Goal: Check status: Check status

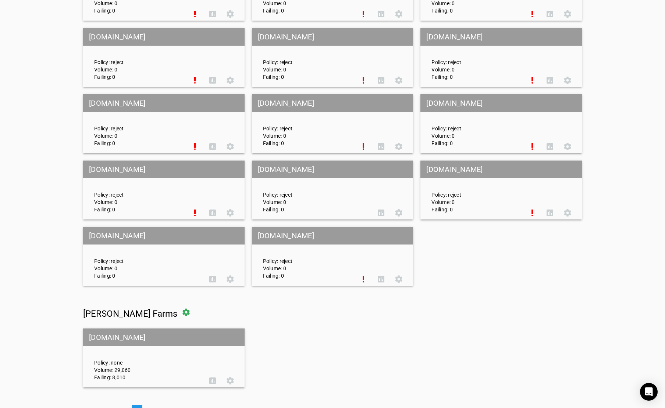
scroll to position [3339, 0]
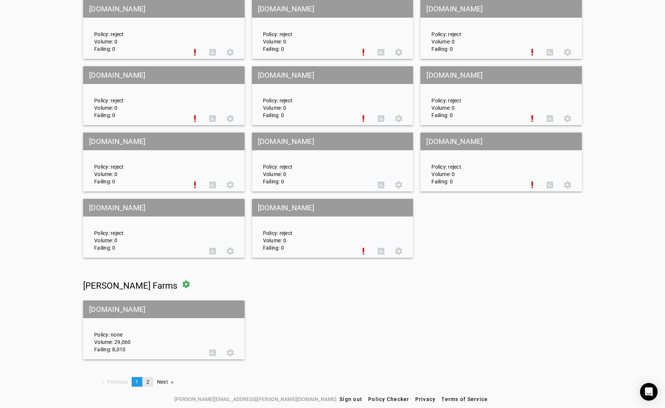
click at [146, 381] on span "2" at bounding box center [147, 382] width 3 height 6
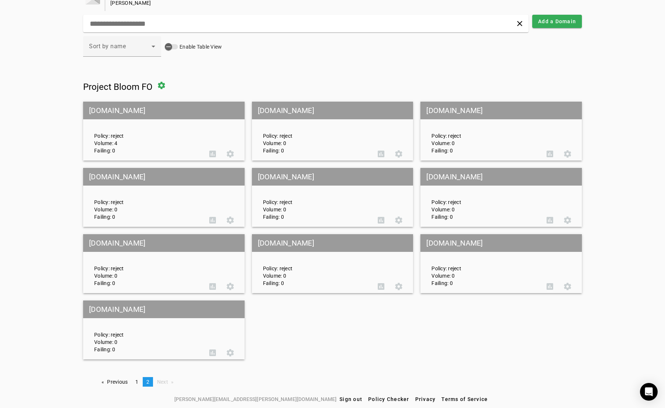
scroll to position [19, 0]
click at [142, 108] on mat-grid-tile-header "[DOMAIN_NAME]" at bounding box center [163, 111] width 161 height 18
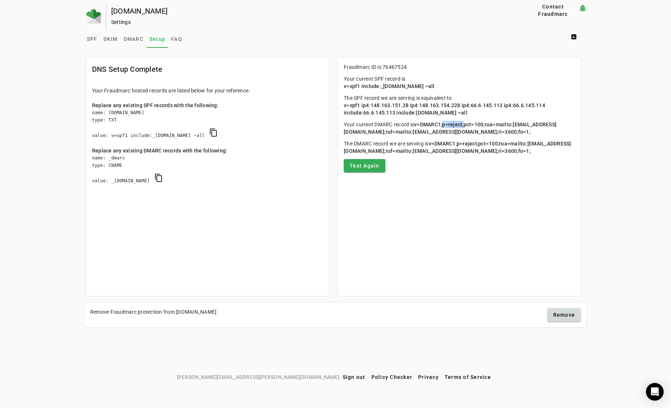
drag, startPoint x: 391, startPoint y: 132, endPoint x: 370, endPoint y: 134, distance: 21.0
click at [370, 134] on span "v=DMARC1;p=reject;pct=100;rua=mailto:[EMAIL_ADDRESS][DOMAIN_NAME];ruf=mailto:[E…" at bounding box center [450, 127] width 213 height 13
click at [95, 18] on img at bounding box center [93, 16] width 15 height 15
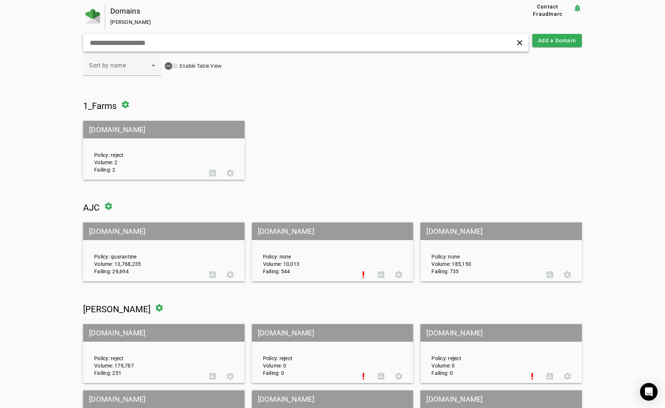
click at [237, 42] on input "text" at bounding box center [211, 42] width 245 height 9
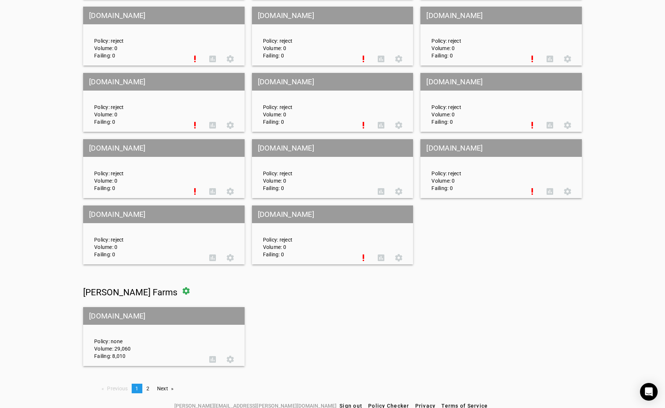
scroll to position [3339, 0]
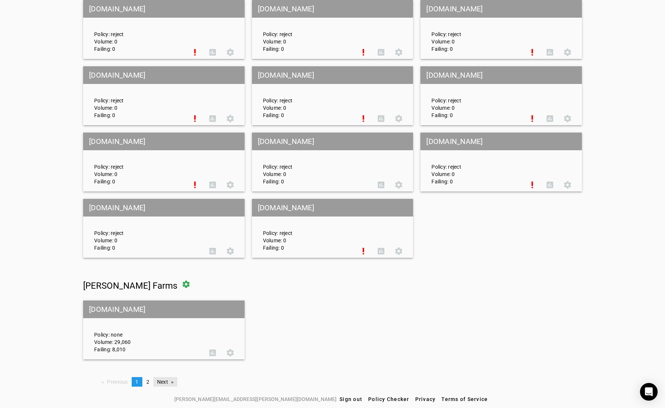
click at [163, 381] on link "Next page" at bounding box center [165, 382] width 24 height 10
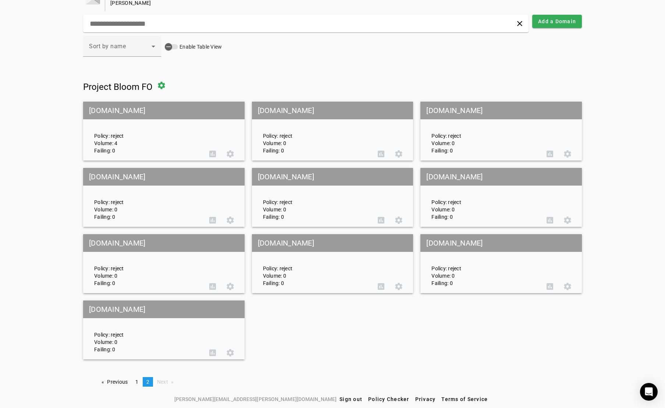
click at [142, 241] on mat-grid-tile-header "[DOMAIN_NAME]" at bounding box center [163, 243] width 161 height 18
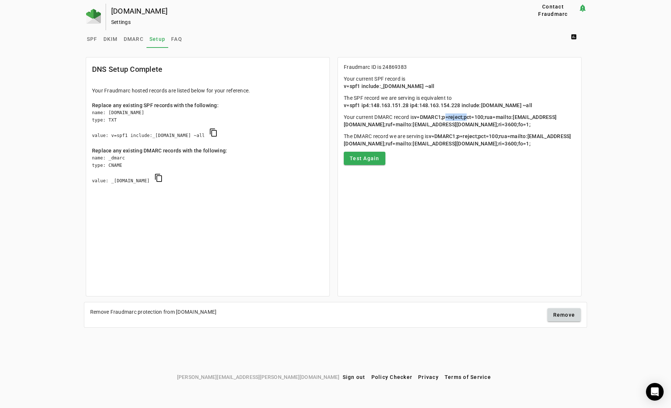
drag, startPoint x: 373, startPoint y: 123, endPoint x: 392, endPoint y: 125, distance: 19.3
click at [392, 125] on span "v=DMARC1;p=reject;pct=100;rua=mailto:[EMAIL_ADDRESS][DOMAIN_NAME];ruf=mailto:[E…" at bounding box center [450, 120] width 213 height 13
click at [96, 19] on img at bounding box center [93, 16] width 15 height 15
